Goal: Transaction & Acquisition: Purchase product/service

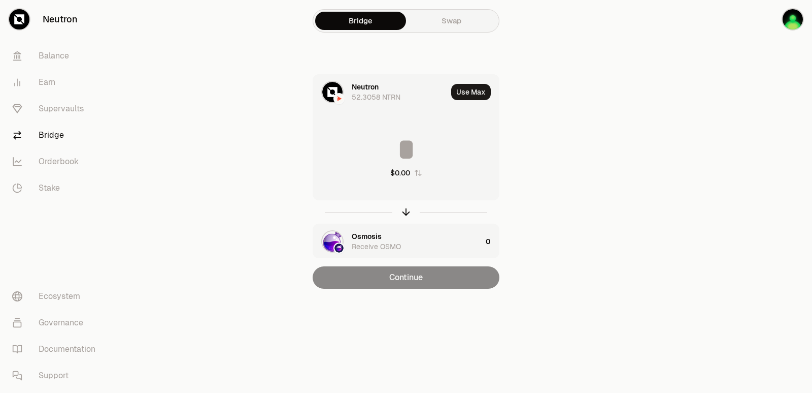
click at [372, 235] on div "Osmosis" at bounding box center [367, 236] width 30 height 10
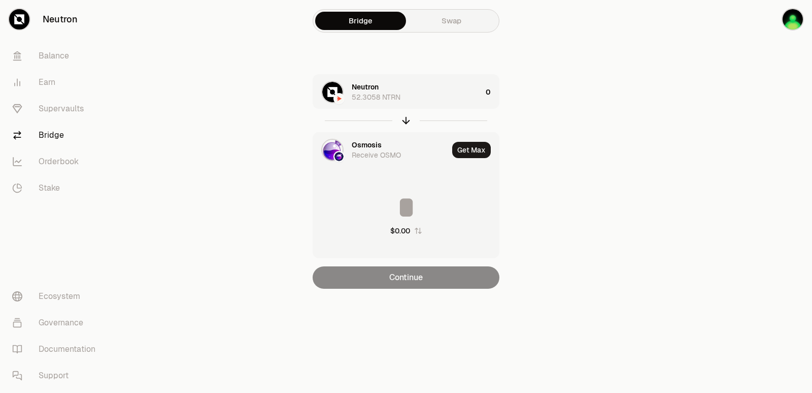
click at [377, 149] on div "Osmosis" at bounding box center [367, 145] width 30 height 10
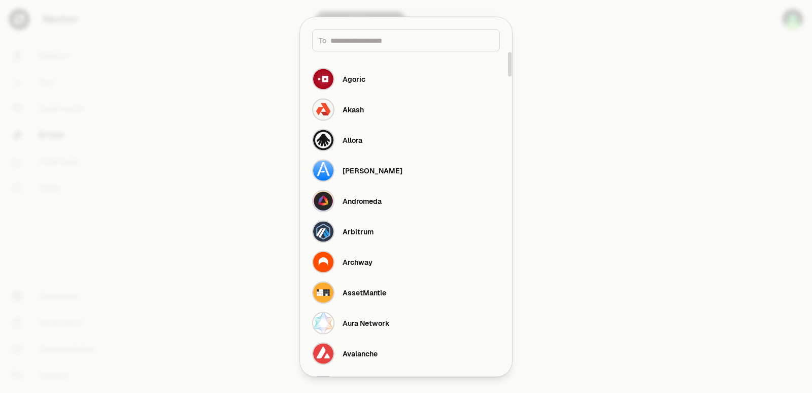
click at [366, 44] on input at bounding box center [412, 40] width 163 height 10
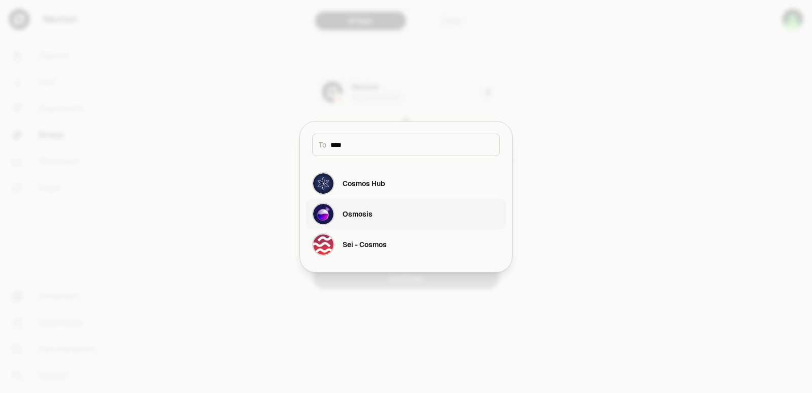
type input "****"
click at [365, 218] on div "Osmosis" at bounding box center [358, 214] width 30 height 10
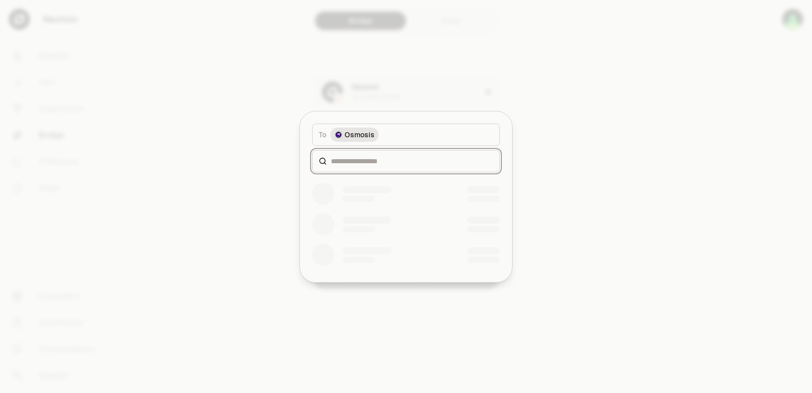
click at [366, 159] on input at bounding box center [412, 161] width 162 height 10
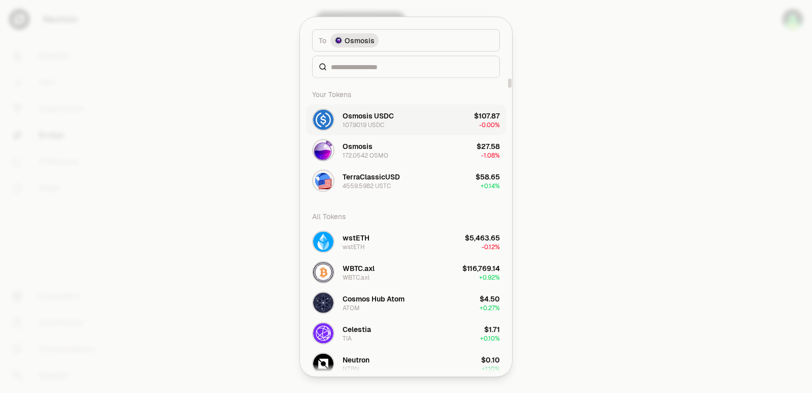
click at [363, 119] on div "Osmosis USDC" at bounding box center [368, 115] width 51 height 10
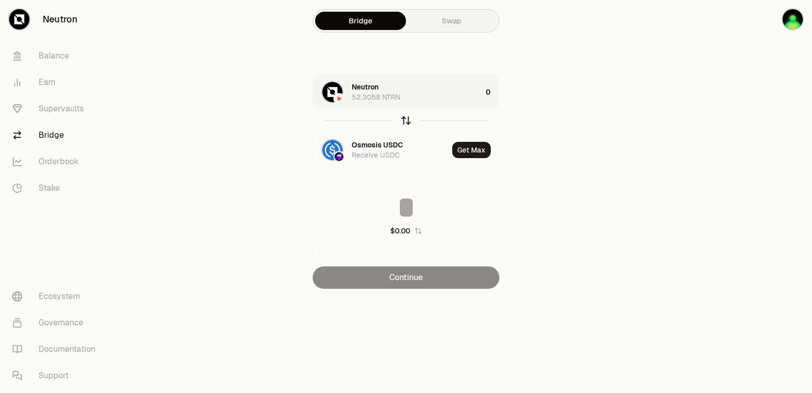
click at [406, 118] on icon "button" at bounding box center [406, 120] width 11 height 11
click at [379, 142] on div "Neutron" at bounding box center [365, 145] width 27 height 10
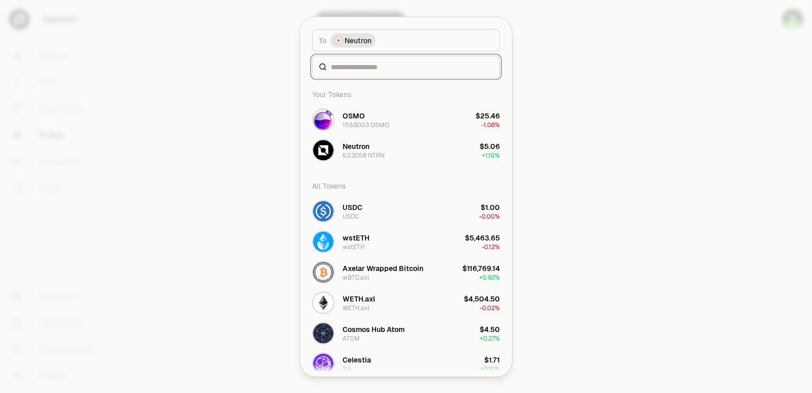
click at [357, 72] on input at bounding box center [412, 66] width 162 height 10
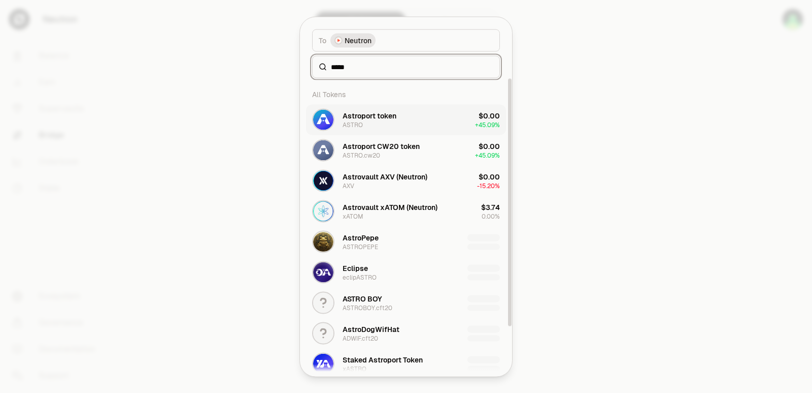
type input "*****"
click at [379, 116] on div "Astroport token" at bounding box center [370, 115] width 54 height 10
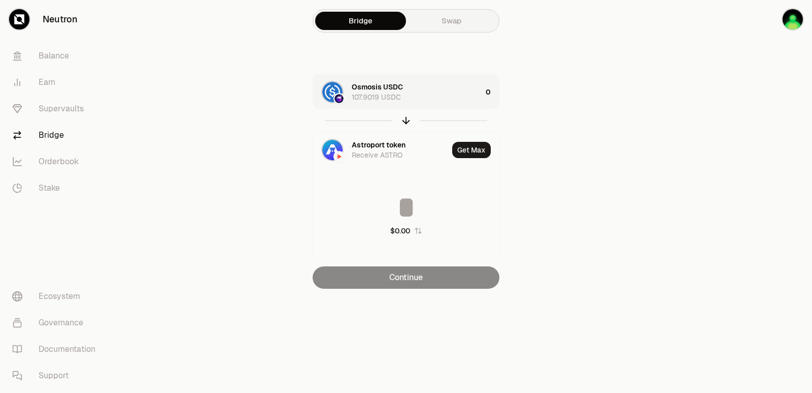
click at [436, 85] on div "Osmosis USDC 107.9019 USDC" at bounding box center [417, 92] width 130 height 20
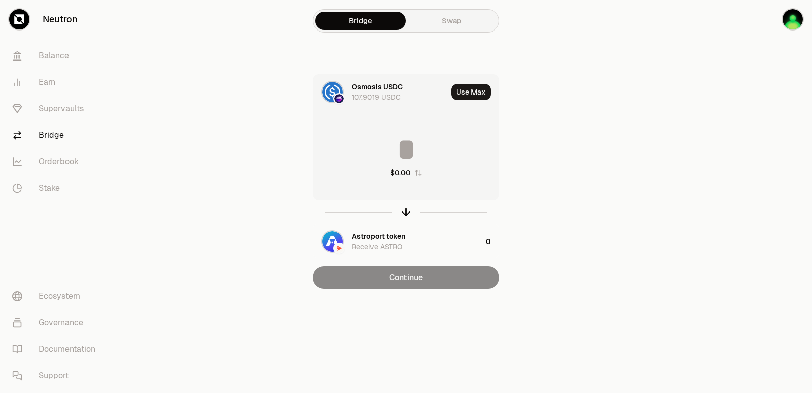
click at [409, 144] on input at bounding box center [406, 149] width 186 height 30
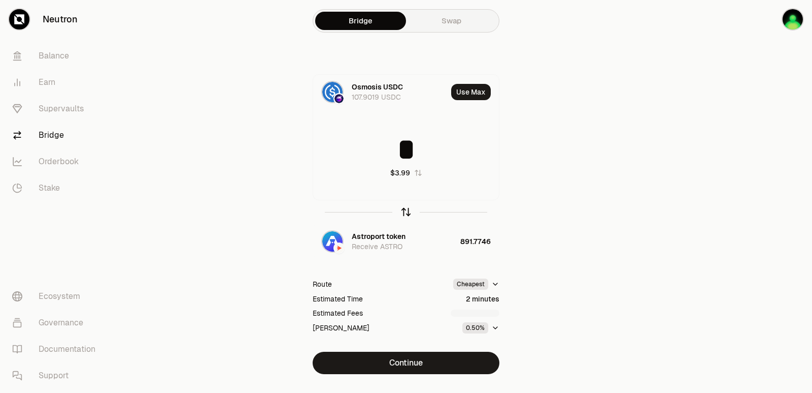
type input "*"
click at [403, 212] on icon "button" at bounding box center [406, 210] width 7 height 3
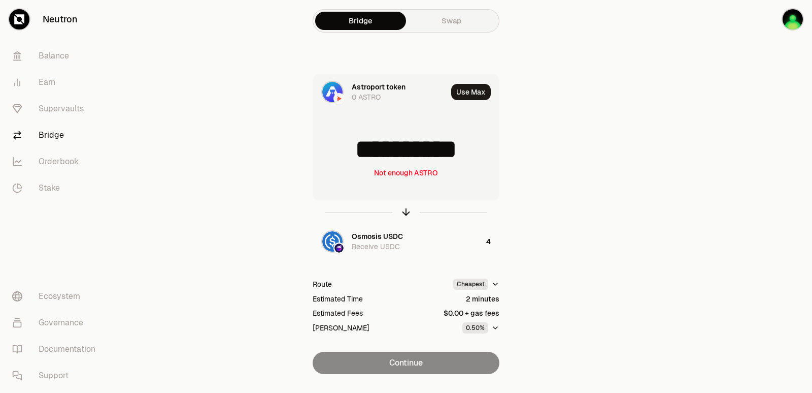
drag, startPoint x: 755, startPoint y: 126, endPoint x: 672, endPoint y: 149, distance: 85.9
click at [755, 126] on div at bounding box center [756, 207] width 114 height 414
click at [719, 195] on div at bounding box center [756, 207] width 114 height 414
click at [682, 208] on main "**********" at bounding box center [463, 207] width 699 height 414
click at [407, 211] on icon "button" at bounding box center [406, 211] width 11 height 11
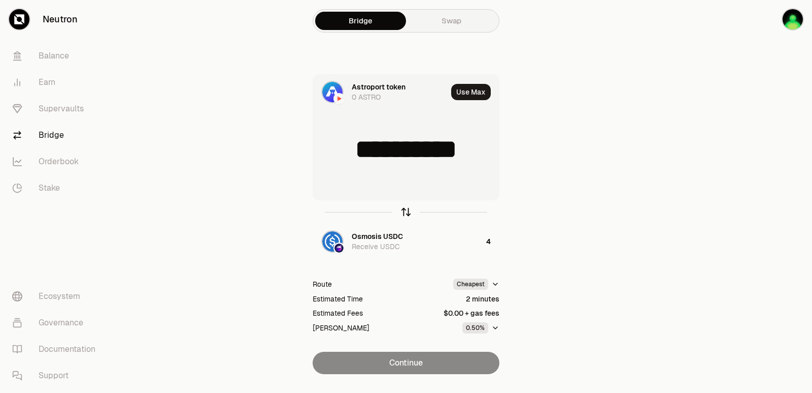
type input "*"
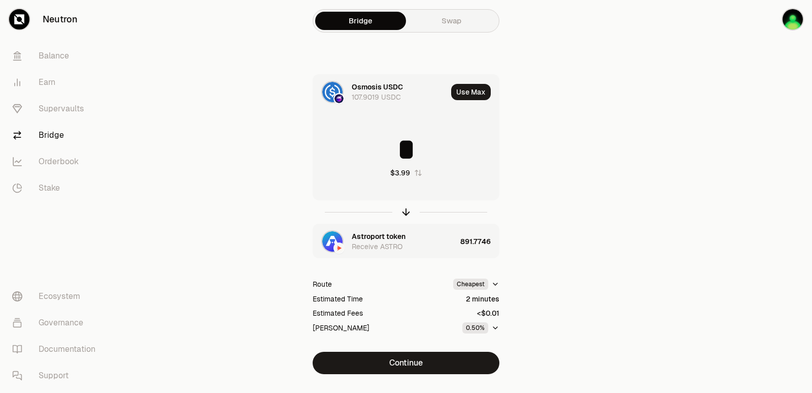
click at [384, 237] on div "Astroport token" at bounding box center [379, 236] width 54 height 10
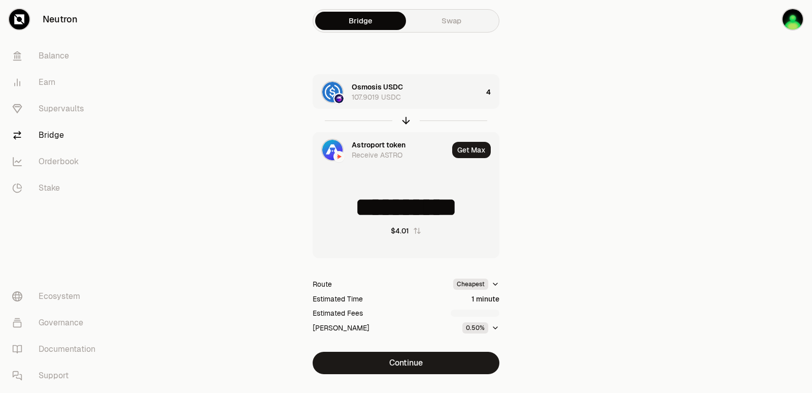
click at [587, 195] on div "**********" at bounding box center [406, 207] width 366 height 414
click at [407, 122] on icon "button" at bounding box center [406, 120] width 11 height 11
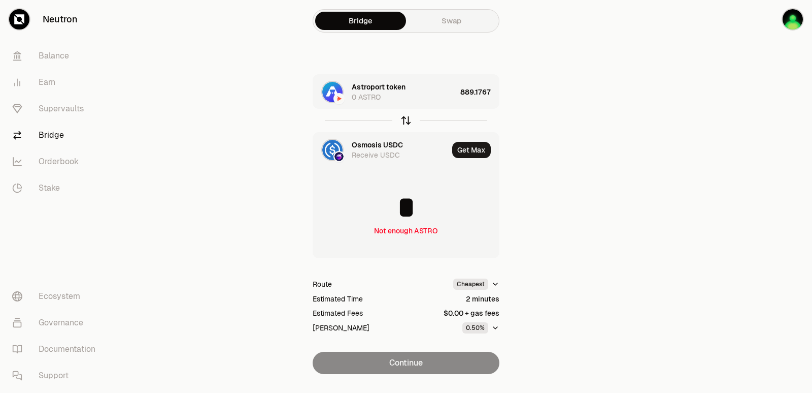
click at [407, 122] on icon "button" at bounding box center [406, 120] width 11 height 11
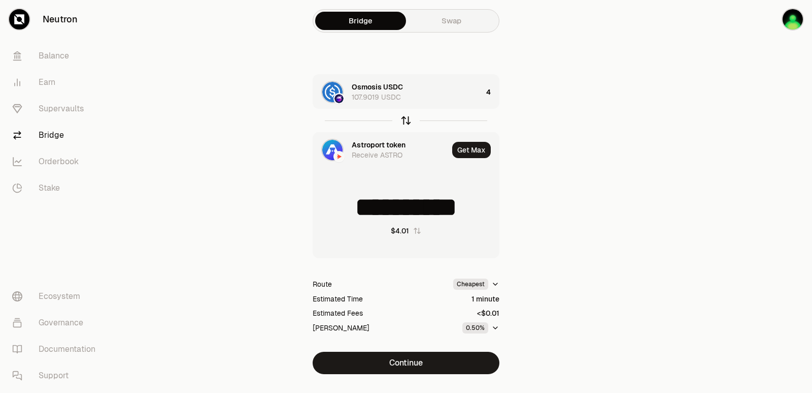
click at [407, 122] on icon "button" at bounding box center [406, 120] width 11 height 11
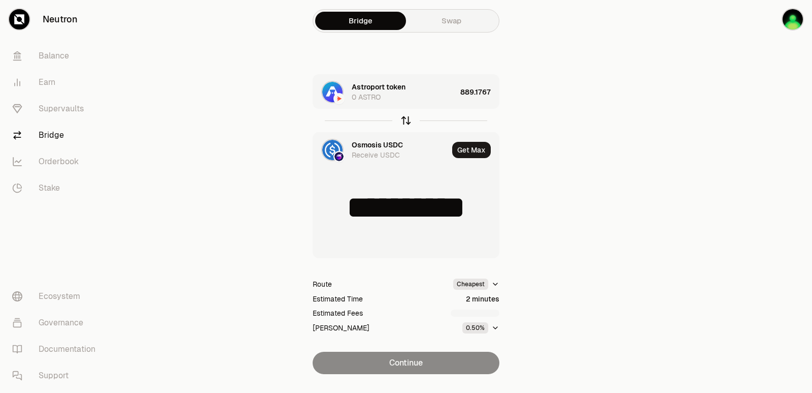
type input "*"
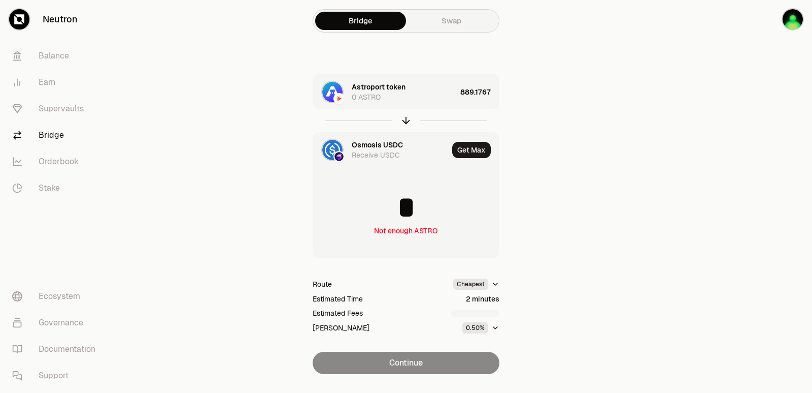
click at [413, 100] on div "Astroport token 0 ASTRO" at bounding box center [404, 92] width 105 height 20
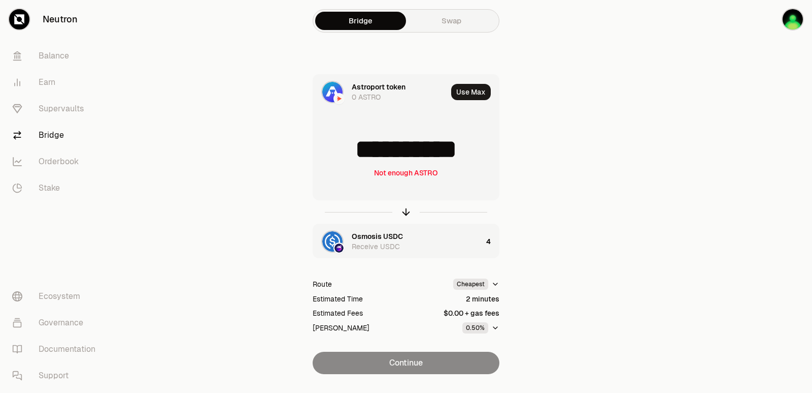
scroll to position [2, 0]
drag, startPoint x: 480, startPoint y: 149, endPoint x: 358, endPoint y: 156, distance: 122.1
click at [358, 156] on input "**********" at bounding box center [406, 149] width 186 height 30
type input "***"
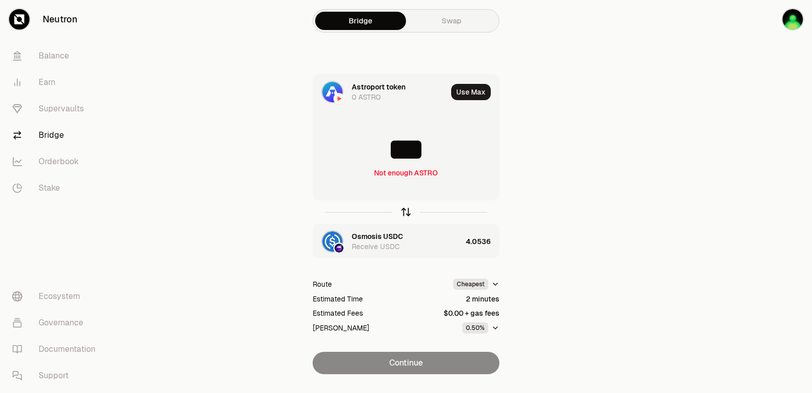
click at [405, 210] on icon "button" at bounding box center [406, 210] width 7 height 3
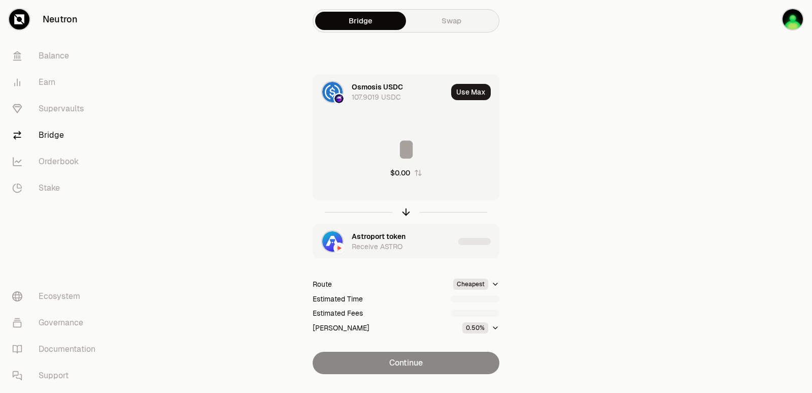
click at [400, 153] on input at bounding box center [406, 149] width 186 height 30
click at [414, 151] on input "********" at bounding box center [406, 149] width 186 height 30
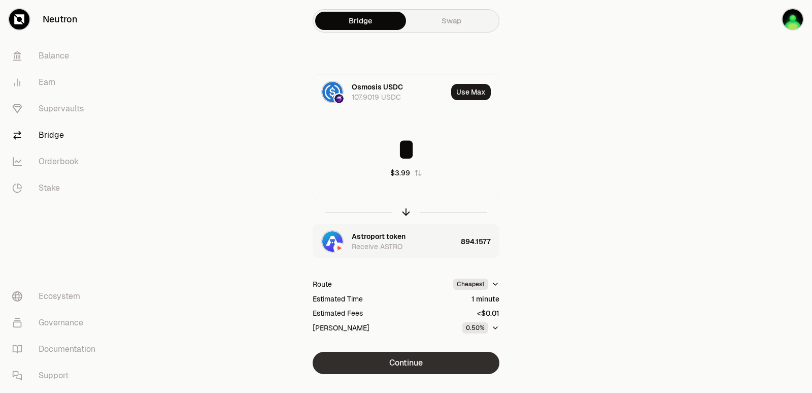
type input "*"
click at [420, 358] on button "Continue" at bounding box center [406, 362] width 187 height 22
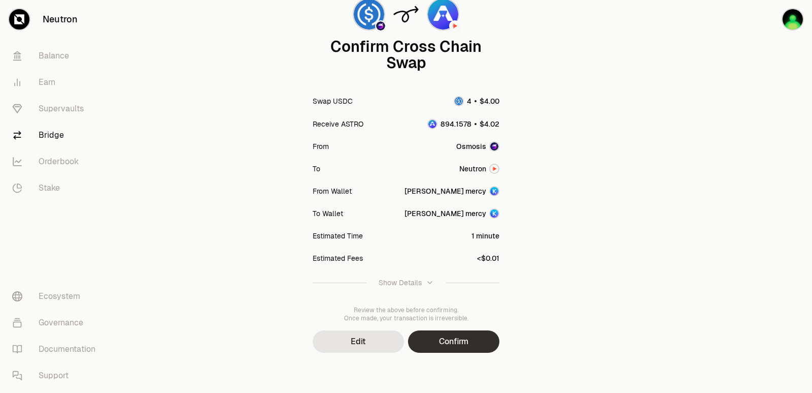
scroll to position [84, 0]
click at [472, 338] on button "Confirm" at bounding box center [453, 341] width 91 height 22
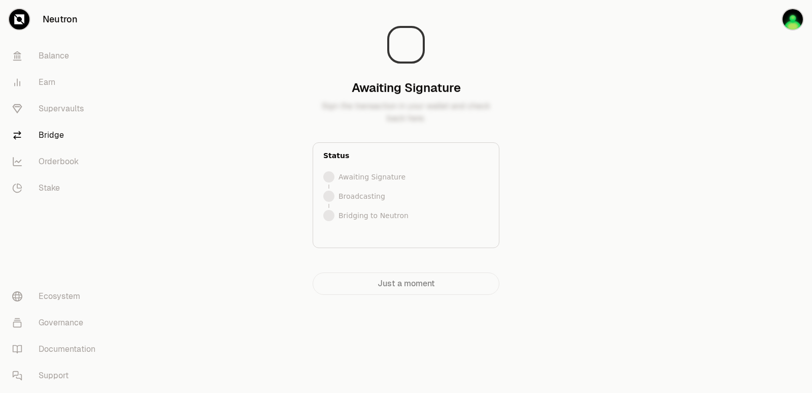
scroll to position [0, 0]
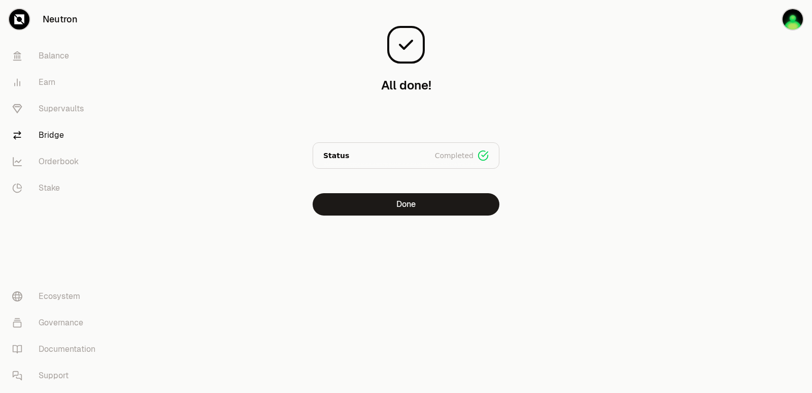
click at [734, 198] on div at bounding box center [756, 128] width 114 height 256
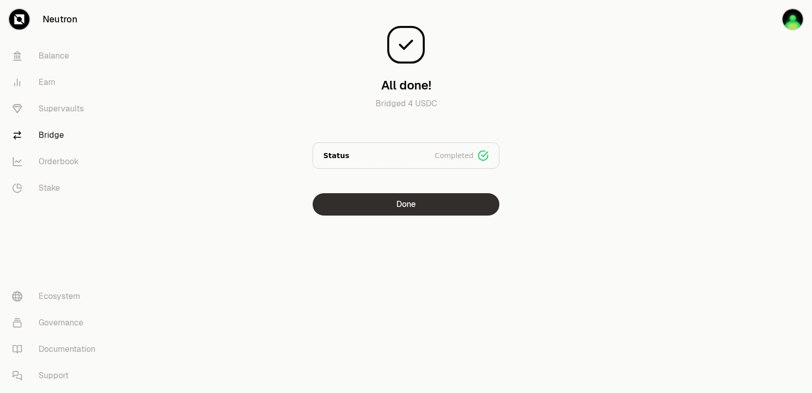
click at [433, 209] on button "Done" at bounding box center [406, 204] width 187 height 22
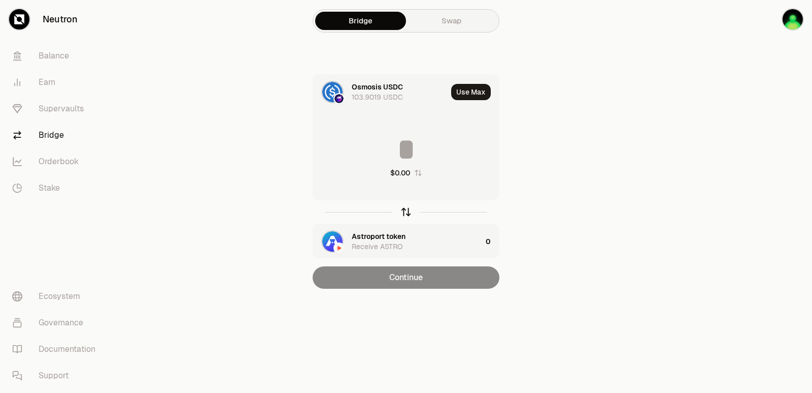
click at [405, 211] on icon "button" at bounding box center [406, 211] width 11 height 11
click at [473, 95] on button "Use Max" at bounding box center [471, 92] width 40 height 16
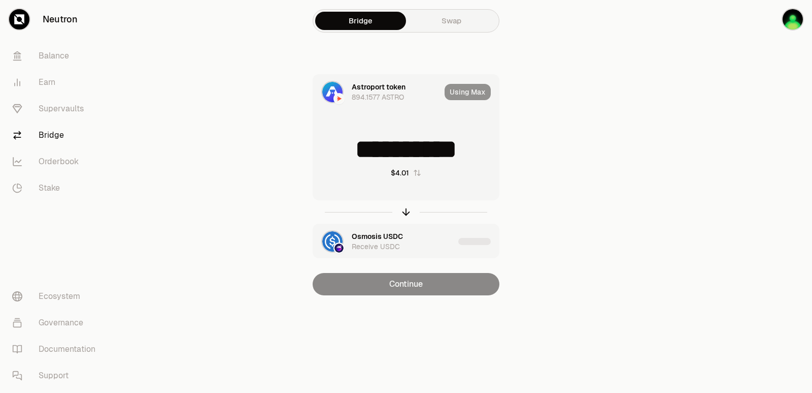
type input "**********"
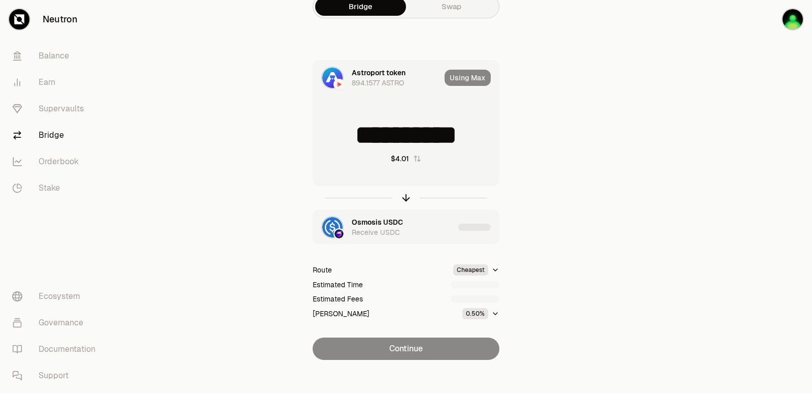
scroll to position [22, 0]
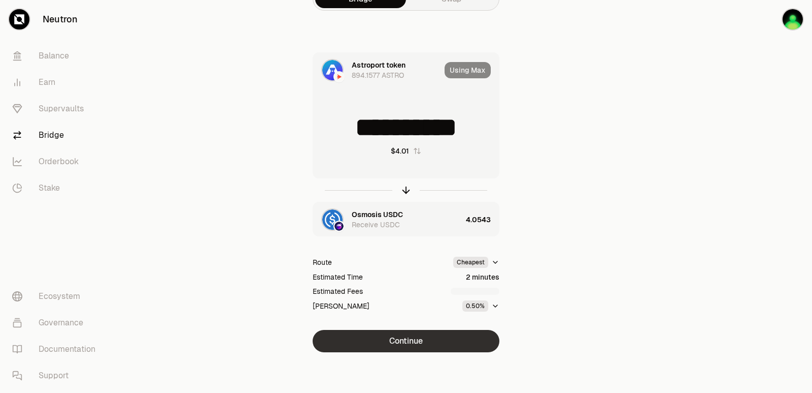
click at [423, 342] on button "Continue" at bounding box center [406, 341] width 187 height 22
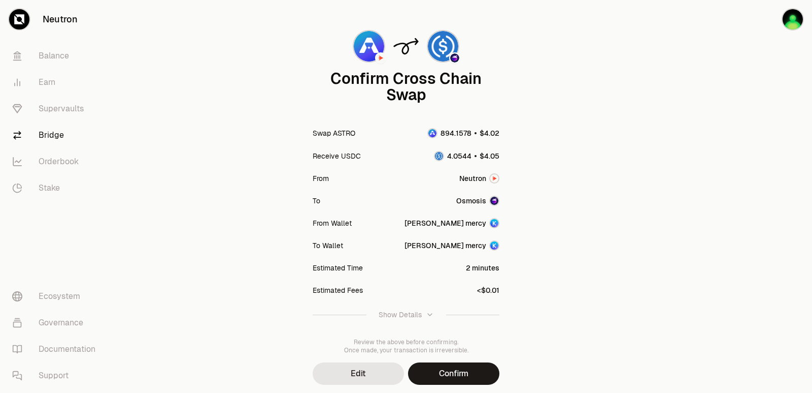
scroll to position [84, 0]
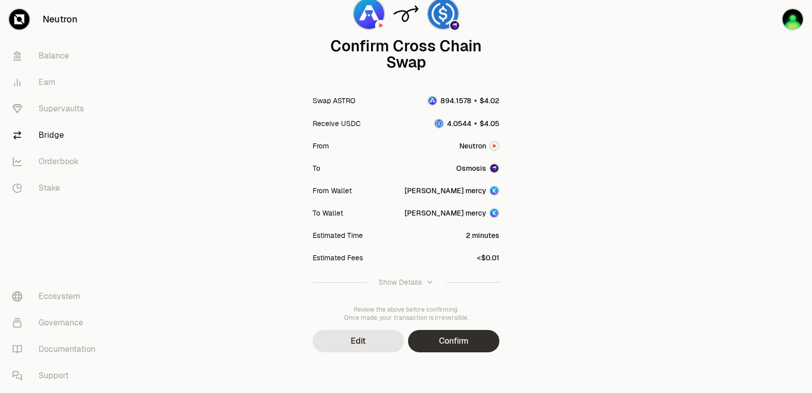
click at [441, 335] on button "Confirm" at bounding box center [453, 341] width 91 height 22
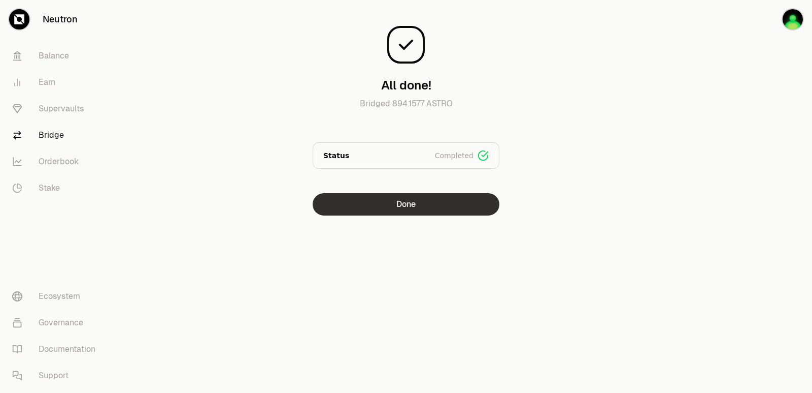
click at [420, 205] on button "Done" at bounding box center [406, 204] width 187 height 22
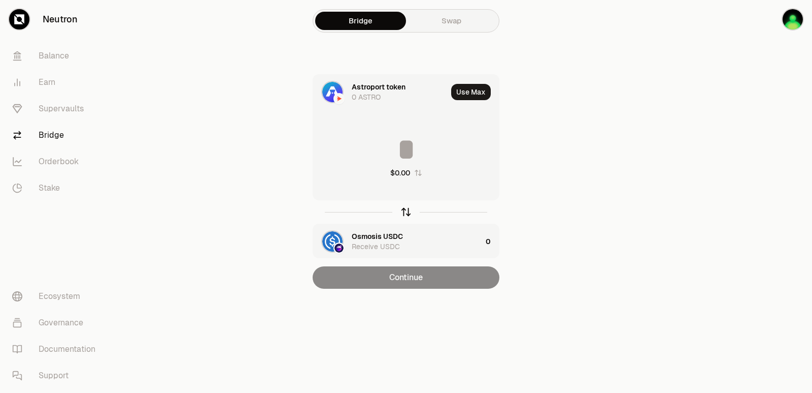
click at [407, 212] on icon "button" at bounding box center [406, 211] width 11 height 11
click at [379, 145] on input at bounding box center [406, 149] width 186 height 30
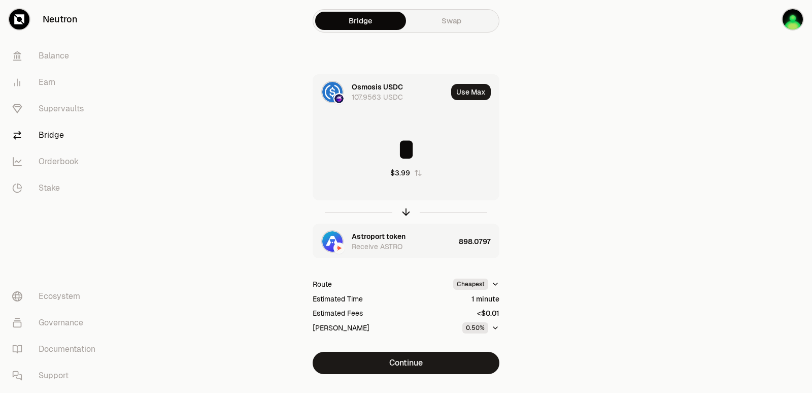
click at [725, 154] on div at bounding box center [756, 207] width 114 height 414
click at [406, 211] on icon "button" at bounding box center [406, 211] width 11 height 11
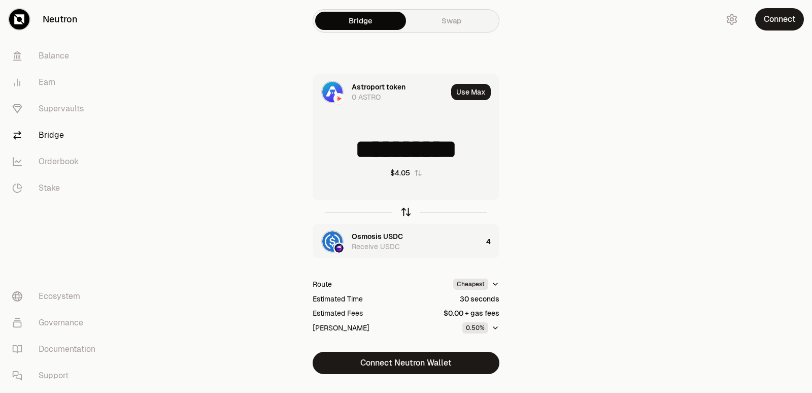
click at [405, 210] on icon "button" at bounding box center [406, 211] width 11 height 11
click at [403, 209] on icon "button" at bounding box center [406, 211] width 11 height 11
type input "*"
click at [376, 236] on div "Astroport token" at bounding box center [379, 236] width 54 height 10
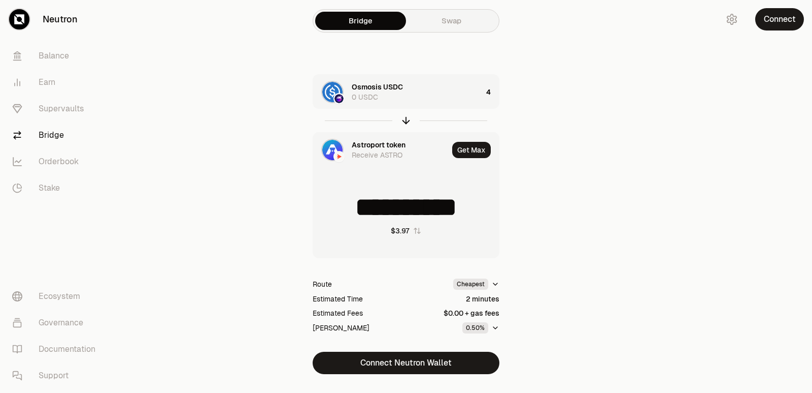
click at [381, 140] on div "Astroport token" at bounding box center [379, 145] width 54 height 10
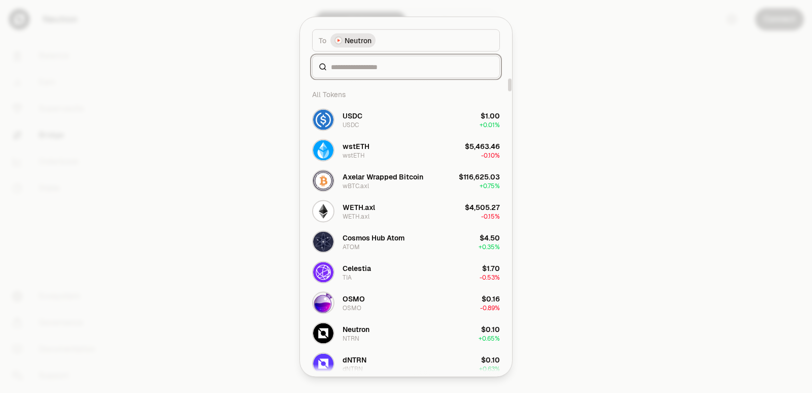
click at [351, 69] on input at bounding box center [412, 66] width 162 height 10
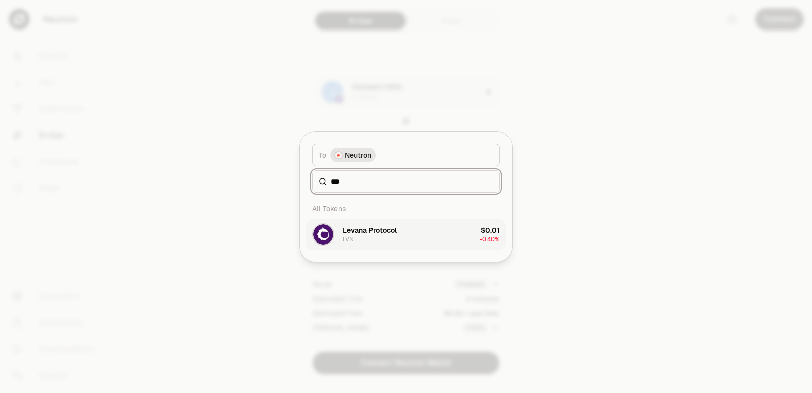
type input "***"
click at [399, 243] on button "Levana Protocol LVN $0.01 -0.40%" at bounding box center [406, 234] width 200 height 30
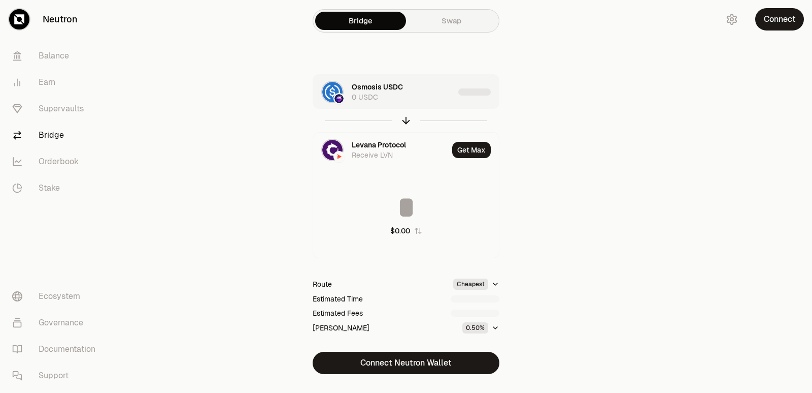
click at [433, 97] on div "Osmosis USDC 0 USDC" at bounding box center [403, 92] width 103 height 20
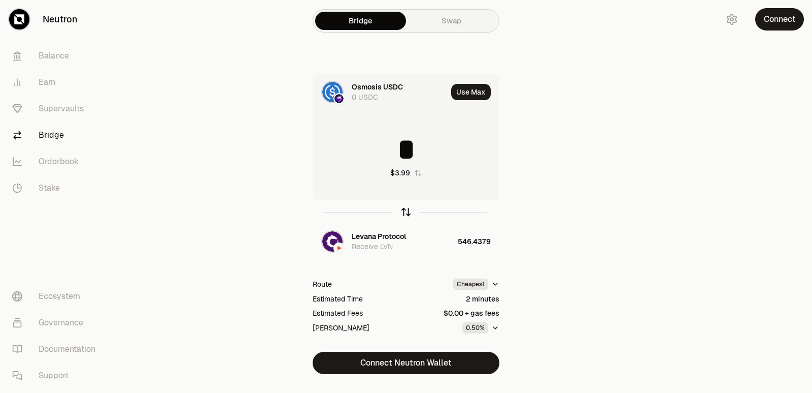
click at [405, 213] on icon "button" at bounding box center [406, 211] width 11 height 11
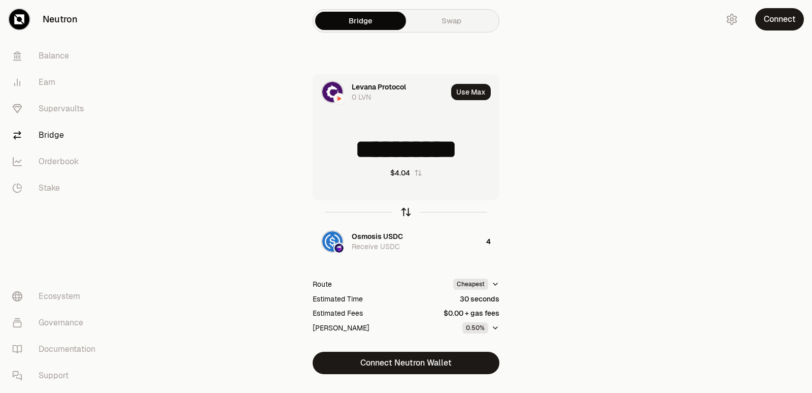
click at [405, 214] on icon "button" at bounding box center [406, 211] width 11 height 11
type input "*"
